Goal: Register for event/course

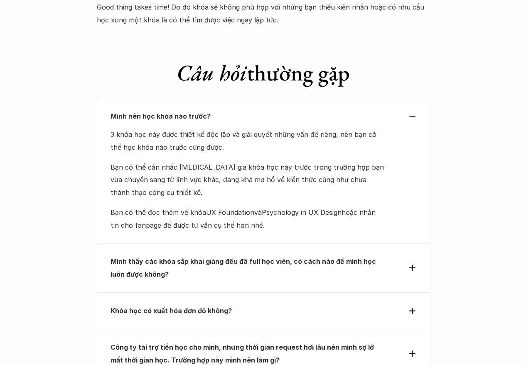
scroll to position [3519, 0]
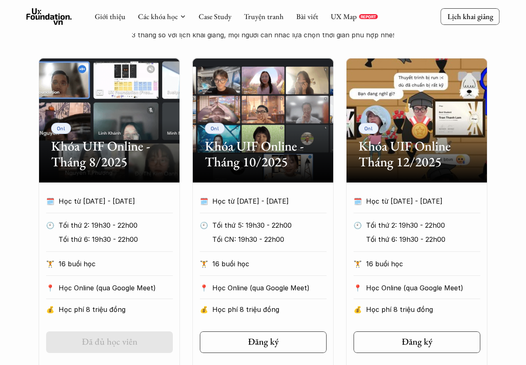
scroll to position [360, 0]
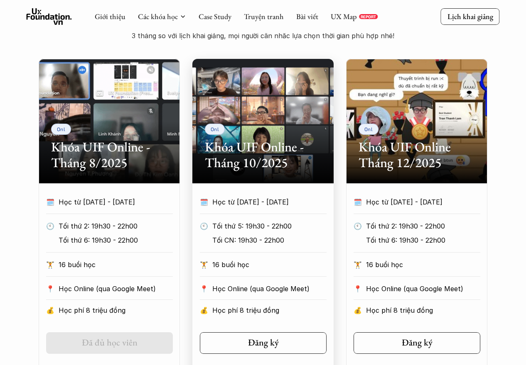
click at [320, 124] on div "Onl Khóa UIF Online - Tháng 10/2025" at bounding box center [262, 121] width 141 height 125
click at [309, 120] on div "Onl Khóa UIF Online - Tháng 10/2025" at bounding box center [262, 121] width 141 height 125
click at [250, 171] on h2 "Khóa UIF Online - Tháng 10/2025" at bounding box center [263, 155] width 116 height 32
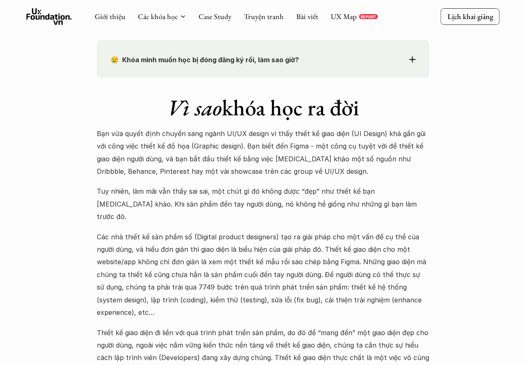
scroll to position [715, 0]
